Goal: Manage account settings

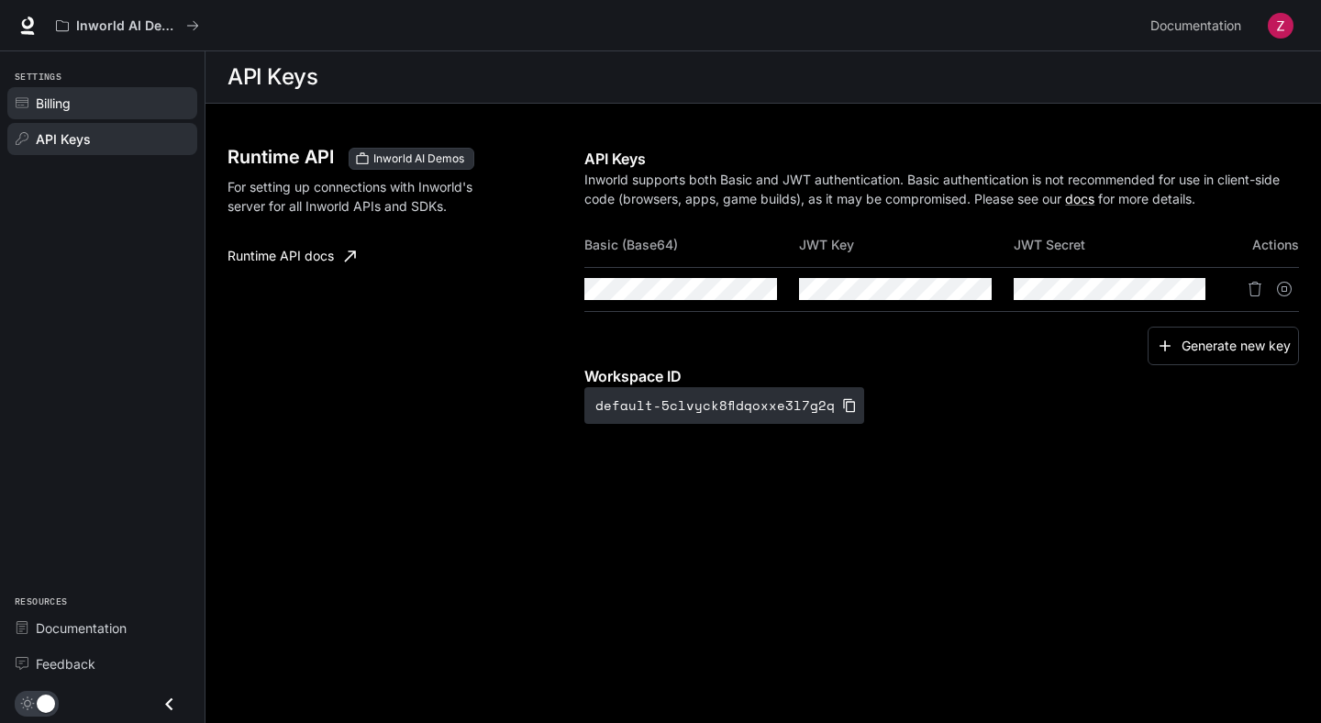
click at [176, 97] on div "Billing" at bounding box center [112, 103] width 153 height 19
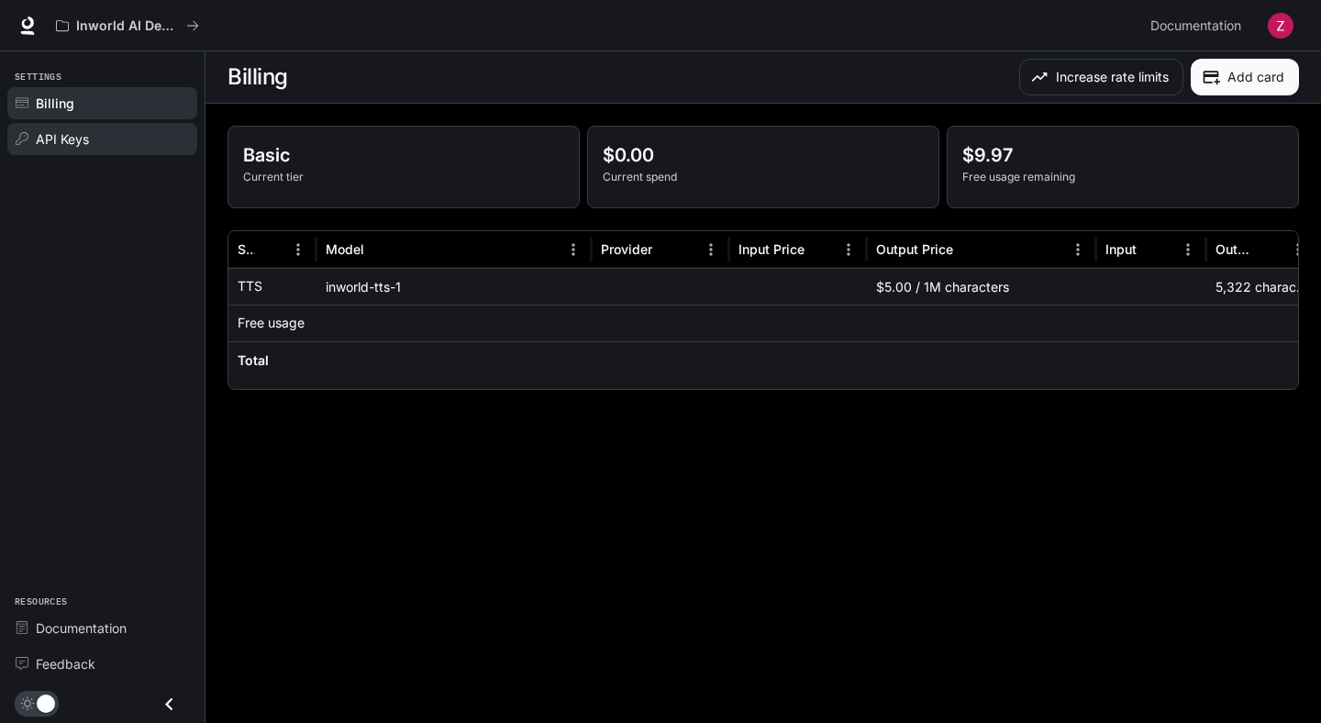
click at [132, 138] on div "API Keys" at bounding box center [112, 138] width 153 height 19
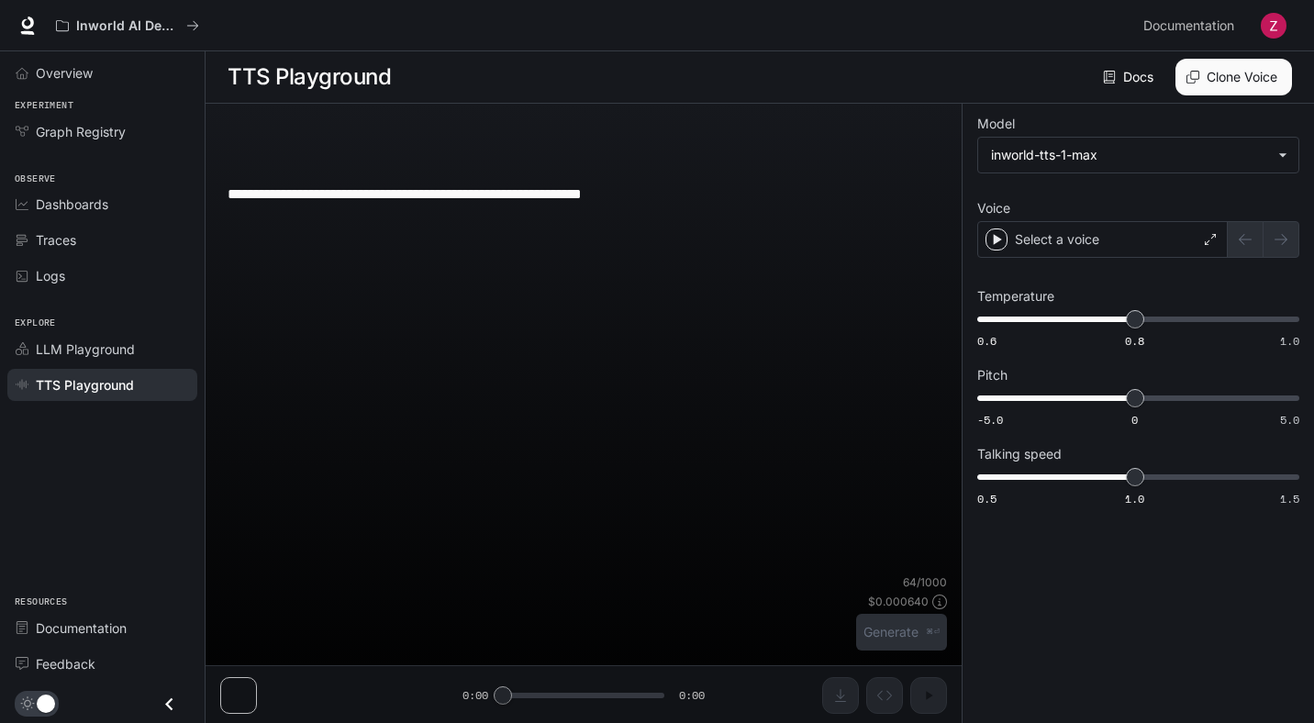
type input "**********"
type input "***"
